Goal: Find specific page/section: Find specific page/section

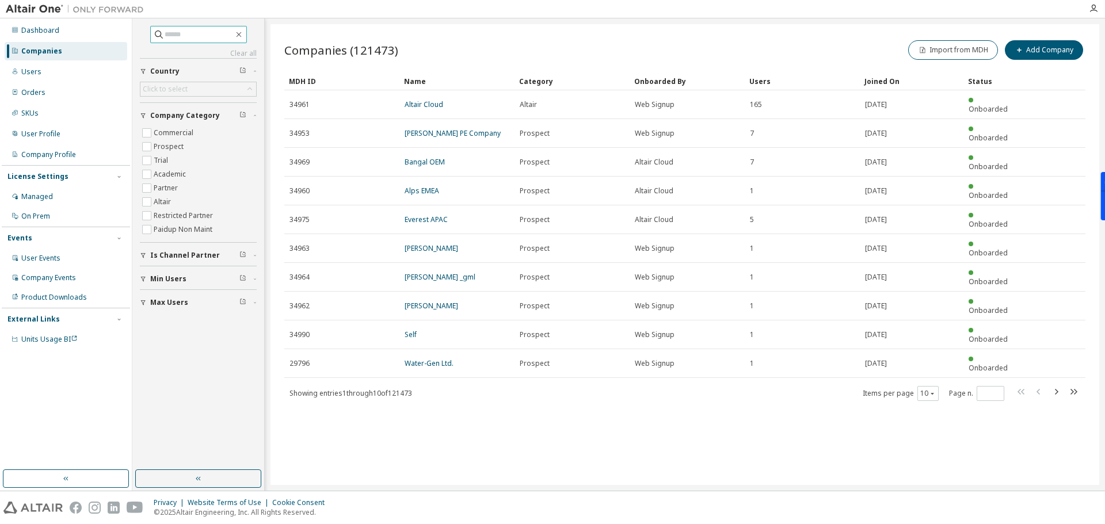
click at [205, 36] on input "text" at bounding box center [199, 35] width 69 height 12
type input "*****"
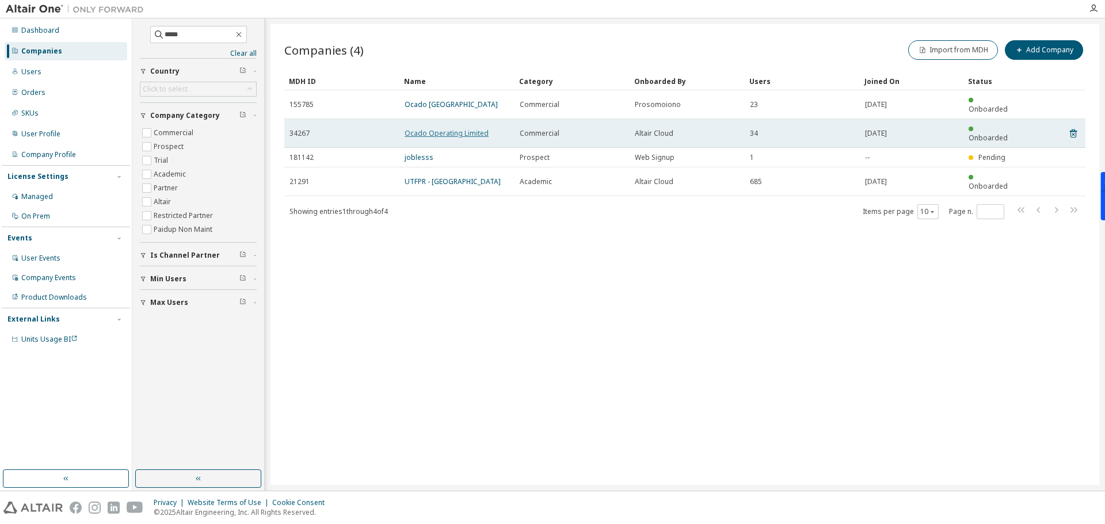
click at [425, 128] on link "Ocado Operating Limited" at bounding box center [446, 133] width 84 height 10
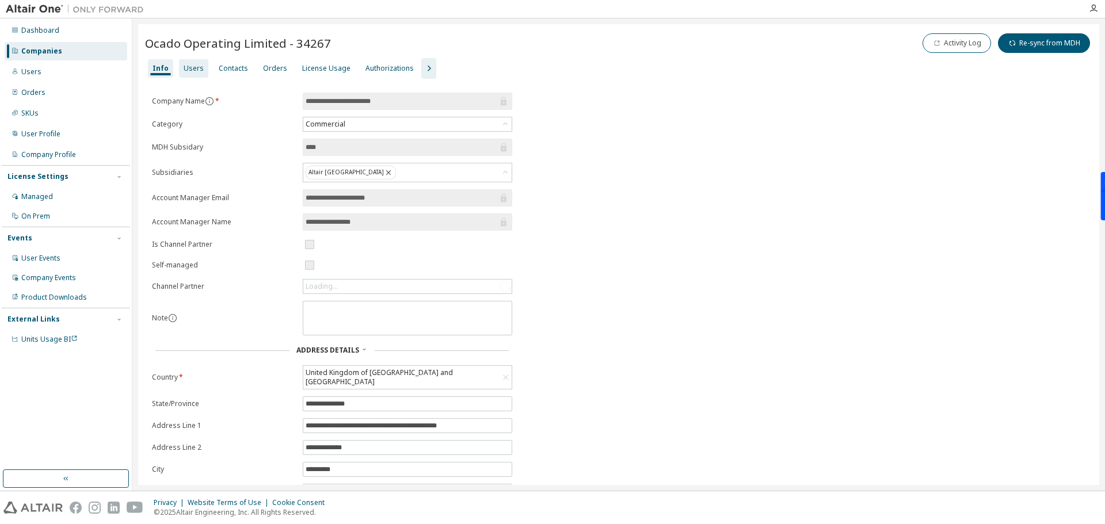
click at [197, 68] on div "Users" at bounding box center [194, 68] width 20 height 9
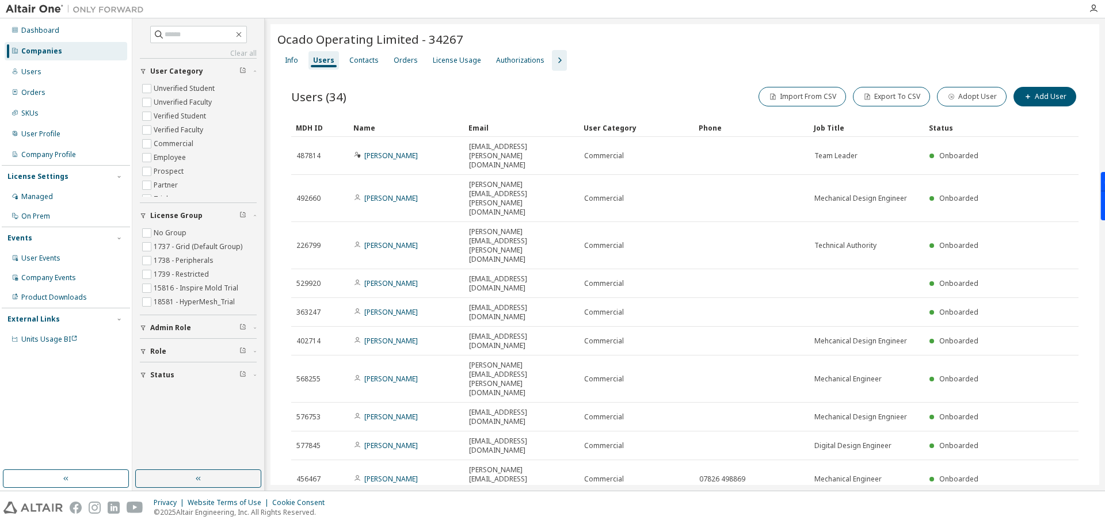
click at [1045, 505] on button "button" at bounding box center [1049, 513] width 14 height 17
type input "*"
